Goal: Information Seeking & Learning: Learn about a topic

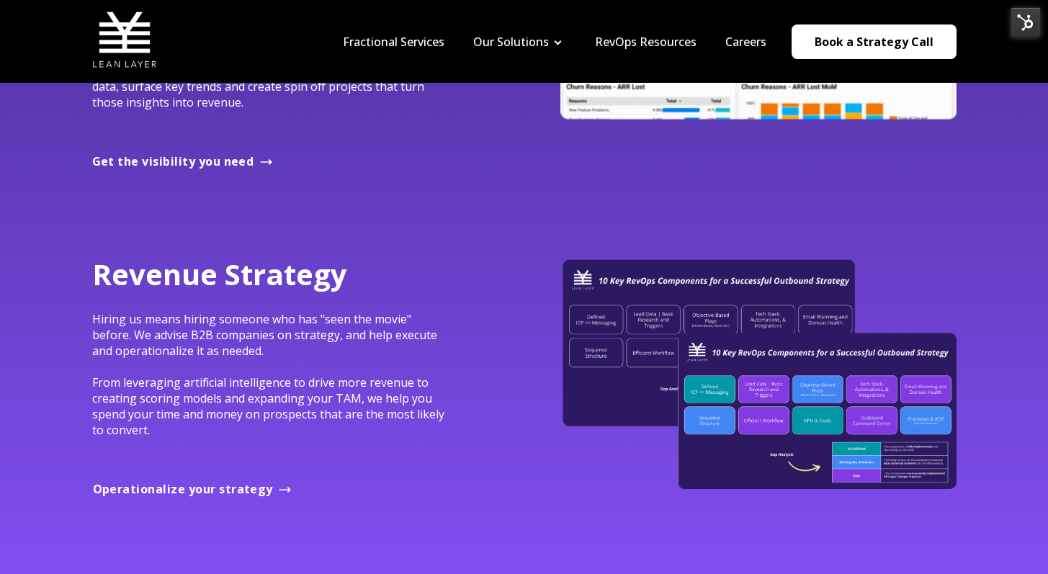
scroll to position [1500, 0]
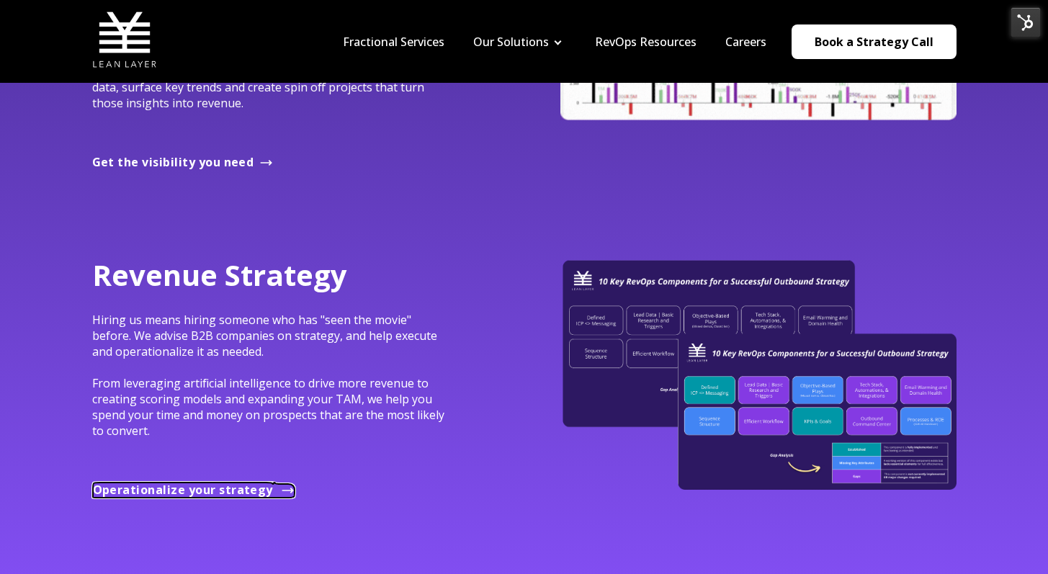
click at [248, 489] on span "Operationalize your strategy" at bounding box center [183, 490] width 180 height 16
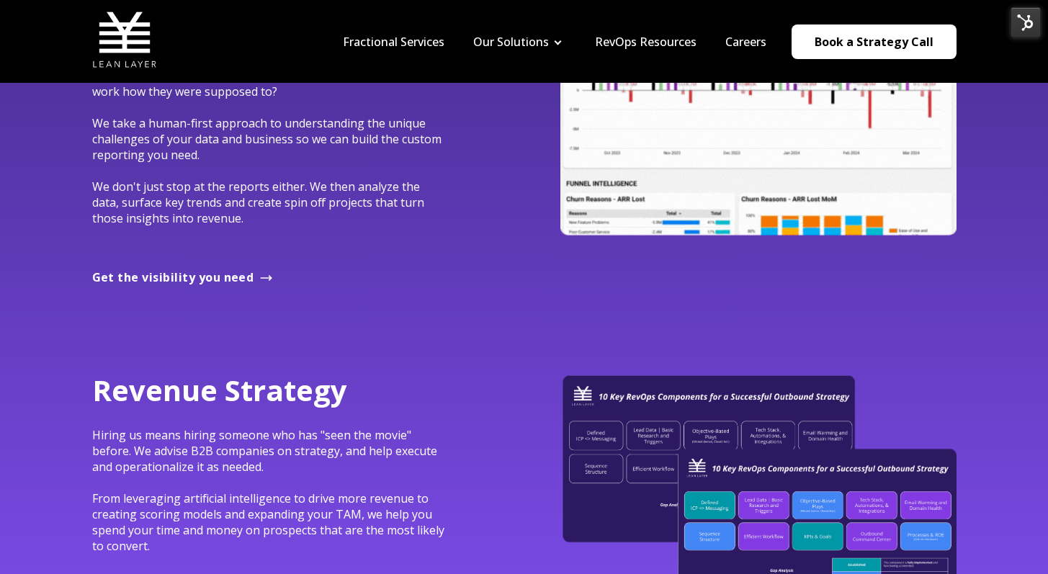
scroll to position [1384, 0]
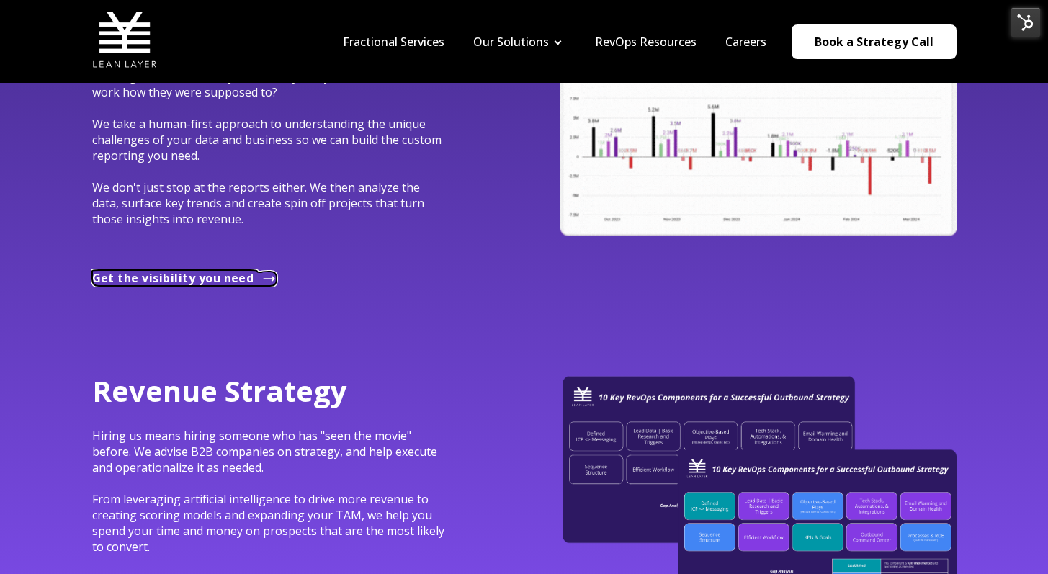
click at [171, 283] on span "Get the visibility you need" at bounding box center [173, 278] width 162 height 16
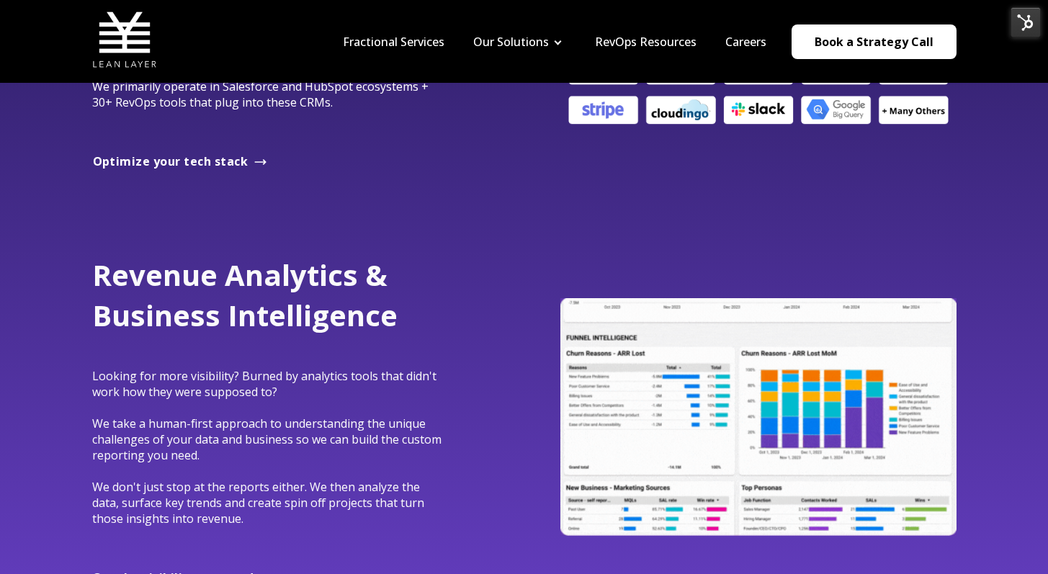
scroll to position [1063, 0]
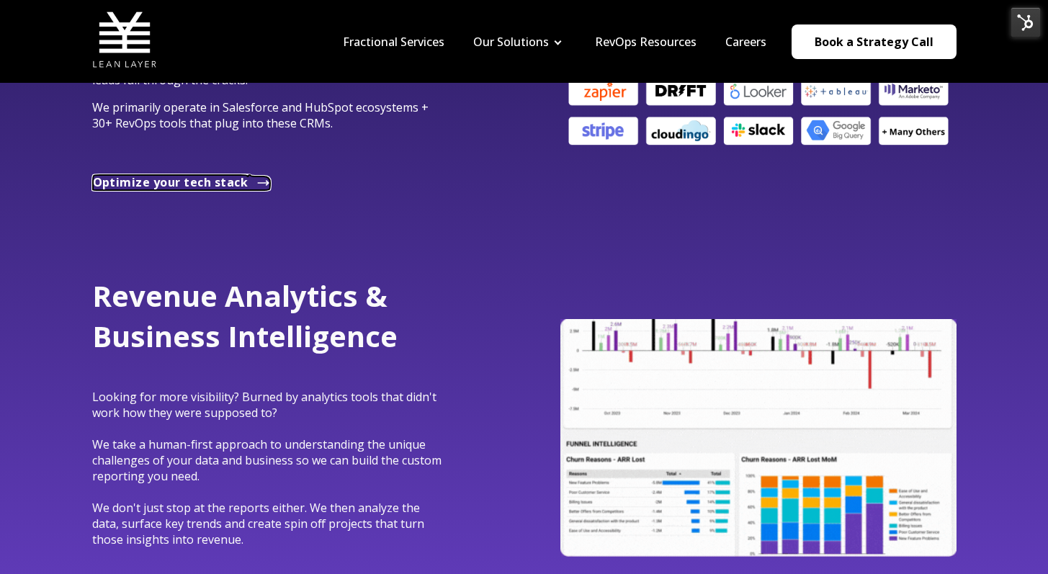
click at [161, 188] on span "Optimize your tech stack" at bounding box center [171, 182] width 156 height 16
